Goal: Task Accomplishment & Management: Manage account settings

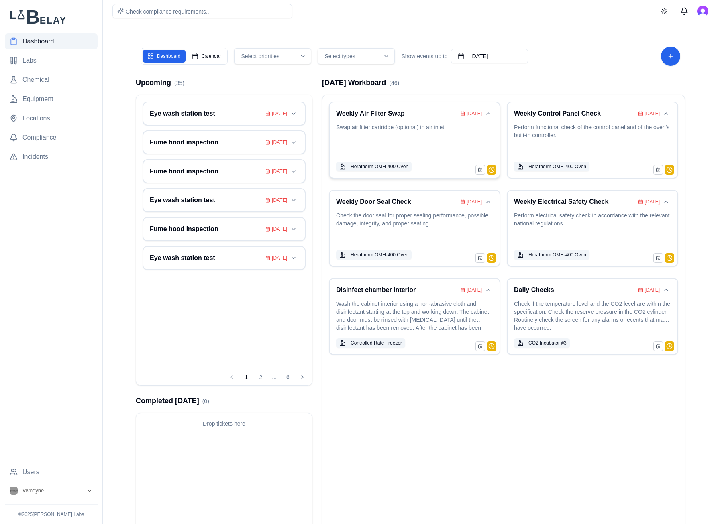
click at [414, 129] on p "Swap air filter cartridge (optional) in air inlet." at bounding box center [414, 140] width 157 height 34
click at [36, 97] on span "Equipment" at bounding box center [37, 99] width 31 height 10
click at [43, 116] on span "Locations" at bounding box center [36, 119] width 28 height 10
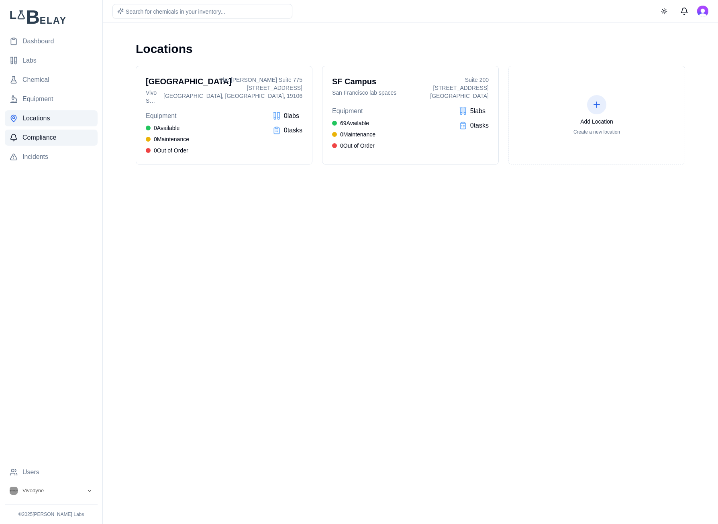
click at [37, 136] on span "Compliance" at bounding box center [39, 138] width 34 height 10
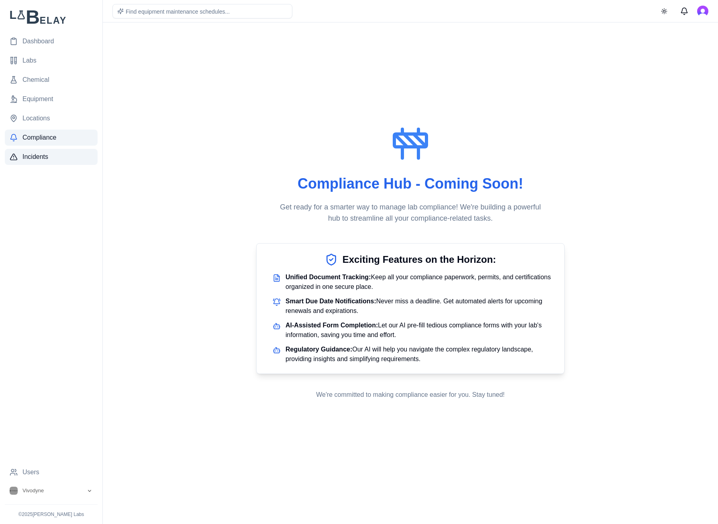
click at [32, 157] on span "Incidents" at bounding box center [35, 157] width 26 height 10
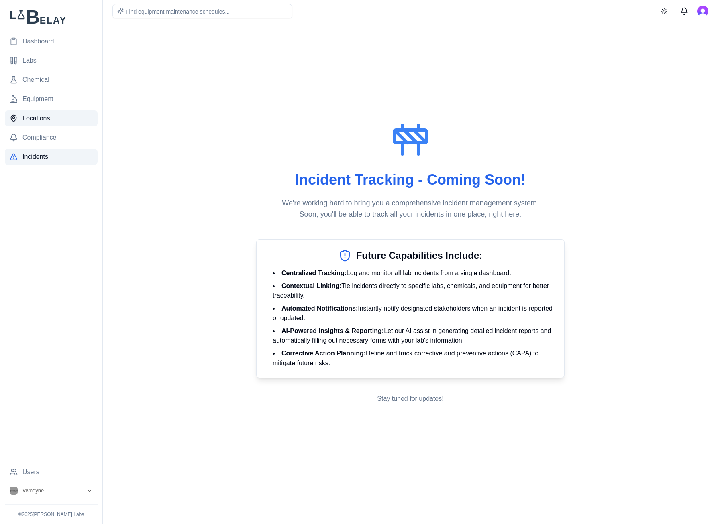
click at [32, 117] on span "Locations" at bounding box center [36, 119] width 28 height 10
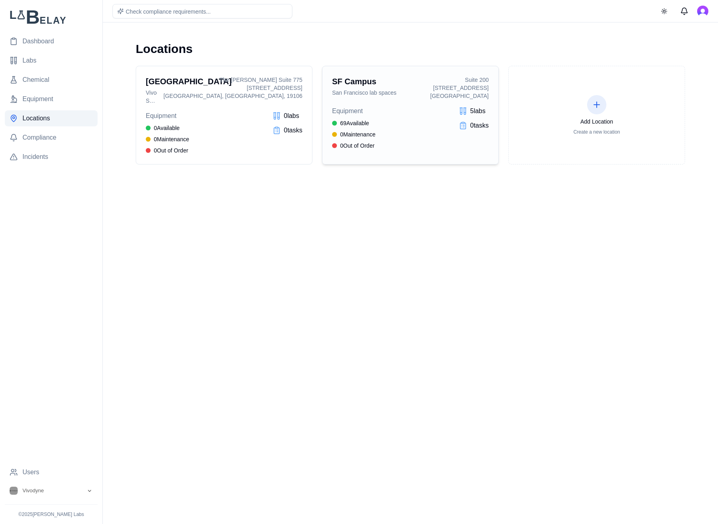
click at [451, 76] on div "Suite 200" at bounding box center [459, 80] width 59 height 8
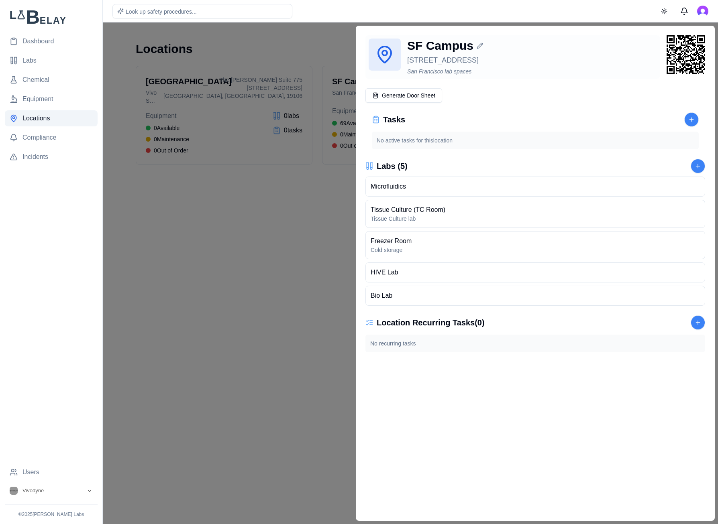
click at [479, 45] on icon at bounding box center [479, 45] width 5 height 5
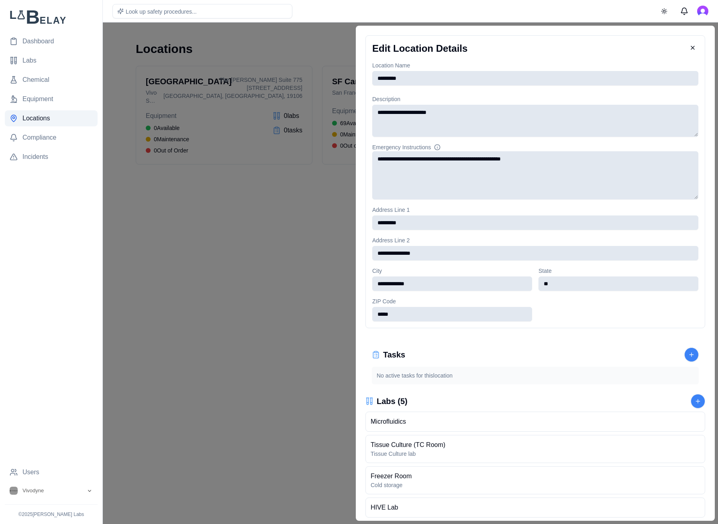
click at [427, 285] on input "**********" at bounding box center [452, 283] width 160 height 14
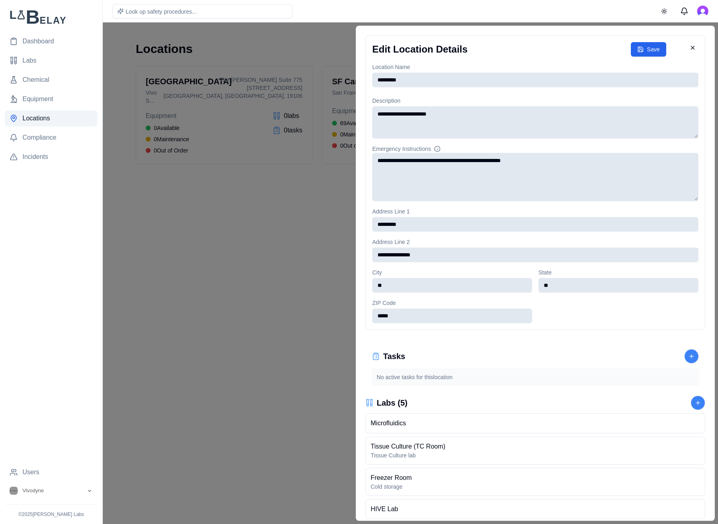
type input "*"
type input "********"
click at [644, 46] on button "Save" at bounding box center [647, 49] width 35 height 14
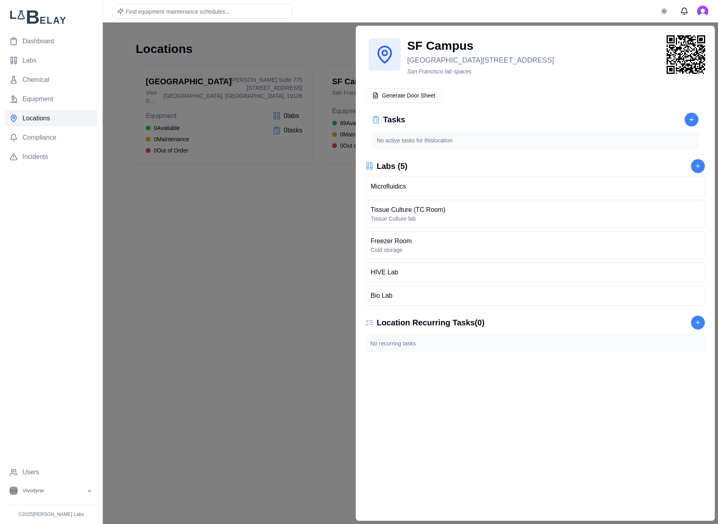
click at [284, 323] on div at bounding box center [359, 273] width 718 height 502
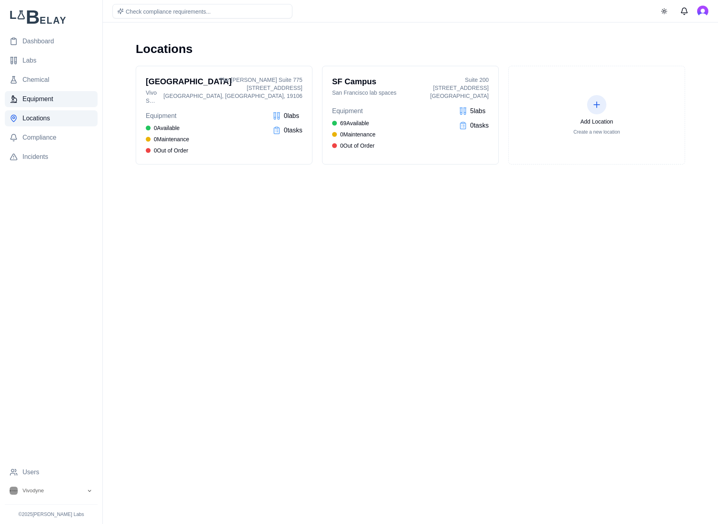
click at [37, 103] on span "Equipment" at bounding box center [37, 99] width 31 height 10
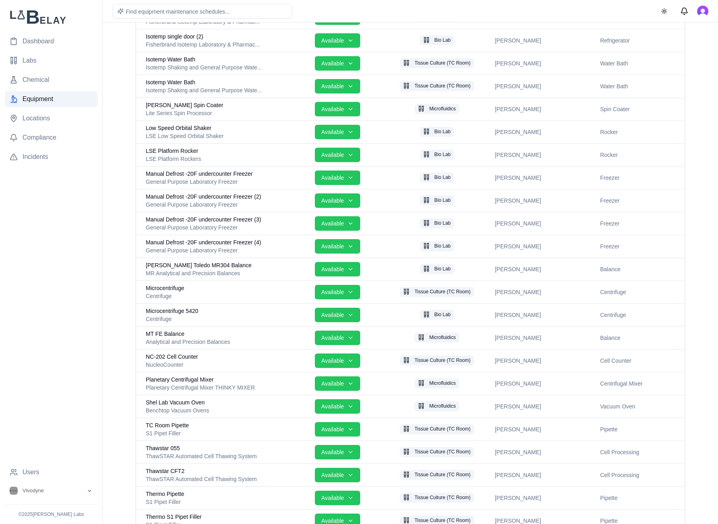
scroll to position [913, 0]
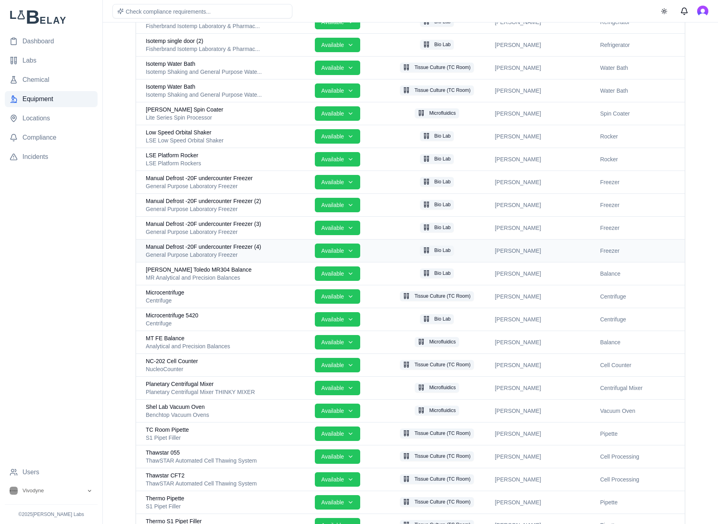
click at [229, 246] on span "Manual Defrost -20F undercounter Freezer (4)" at bounding box center [203, 247] width 115 height 8
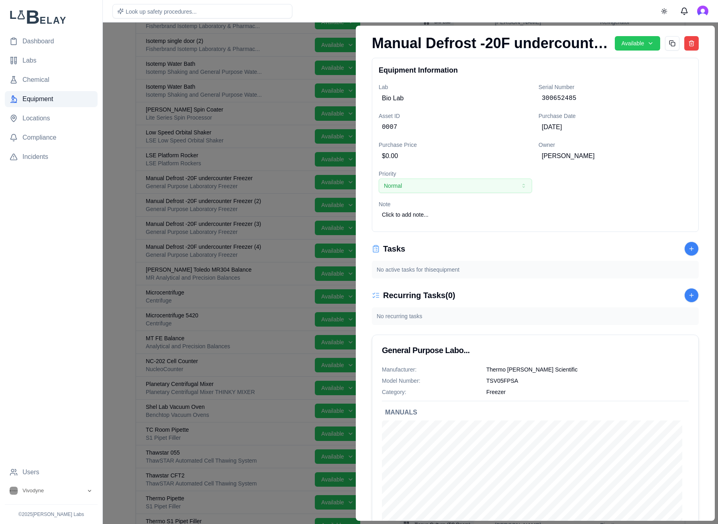
click at [135, 202] on div at bounding box center [359, 273] width 718 height 502
